Goal: Entertainment & Leisure: Consume media (video, audio)

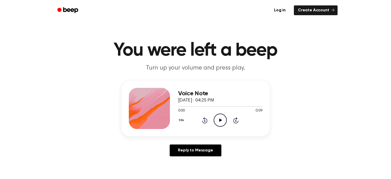
click at [222, 122] on icon "Play Audio" at bounding box center [220, 119] width 13 height 13
click at [222, 120] on icon "Pause Audio" at bounding box center [220, 119] width 13 height 13
click at [222, 120] on icon "Play Audio" at bounding box center [220, 119] width 13 height 13
click at [222, 120] on icon "Pause Audio" at bounding box center [220, 119] width 13 height 13
click at [222, 120] on icon "Play Audio" at bounding box center [220, 119] width 13 height 13
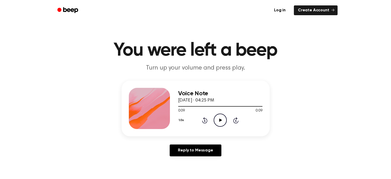
click at [221, 118] on icon "Play Audio" at bounding box center [220, 119] width 13 height 13
click at [219, 118] on icon "Pause Audio" at bounding box center [220, 119] width 13 height 13
click at [220, 117] on icon "Play Audio" at bounding box center [220, 119] width 13 height 13
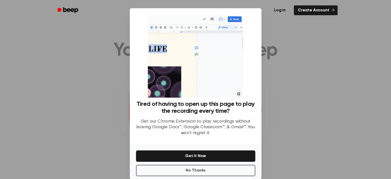
click at [214, 122] on p "Get our Chrome Extension to play recordings without leaving Google Docs™, Googl…" at bounding box center [195, 126] width 119 height 17
drag, startPoint x: 212, startPoint y: 175, endPoint x: 215, endPoint y: 163, distance: 12.0
click at [212, 175] on button "No Thanks" at bounding box center [195, 170] width 119 height 11
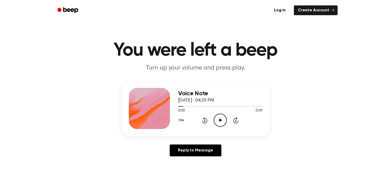
click at [220, 124] on icon "Play Audio" at bounding box center [220, 119] width 13 height 13
